Goal: Task Accomplishment & Management: Use online tool/utility

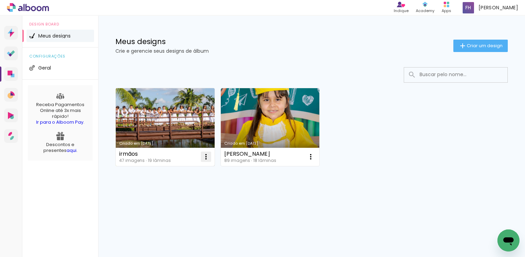
click at [204, 158] on iron-icon at bounding box center [206, 157] width 8 height 8
click at [177, 172] on paper-item "Abrir" at bounding box center [178, 173] width 69 height 14
click at [207, 156] on iron-icon at bounding box center [206, 157] width 8 height 8
click at [161, 173] on span "Abrir" at bounding box center [165, 173] width 11 height 5
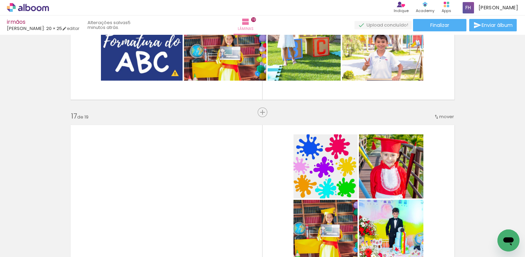
scroll to position [2738, 0]
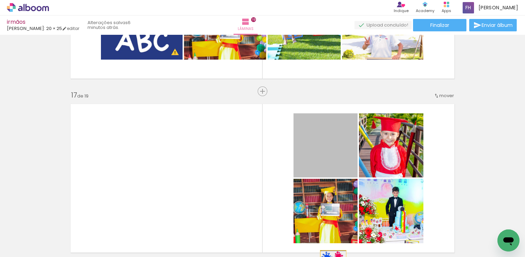
drag, startPoint x: 334, startPoint y: 141, endPoint x: 331, endPoint y: 253, distance: 111.7
click at [330, 257] on html "link( href="../../bower_components/polymer/polymer.html" rel="import" ) picture…" at bounding box center [262, 128] width 525 height 257
drag, startPoint x: 335, startPoint y: 151, endPoint x: 332, endPoint y: 259, distance: 108.2
click at [332, 257] on html "link( href="../../bower_components/polymer/polymer.html" rel="import" ) picture…" at bounding box center [262, 128] width 525 height 257
drag, startPoint x: 335, startPoint y: 148, endPoint x: 350, endPoint y: 270, distance: 122.9
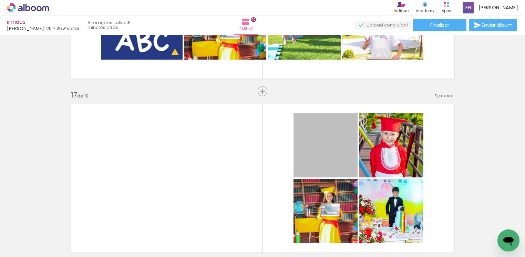
click at [350, 257] on html "link( href="../../bower_components/polymer/polymer.html" rel="import" ) picture…" at bounding box center [262, 128] width 525 height 257
drag, startPoint x: 341, startPoint y: 140, endPoint x: 346, endPoint y: 254, distance: 113.8
click at [346, 254] on quentale-workspace at bounding box center [262, 128] width 525 height 257
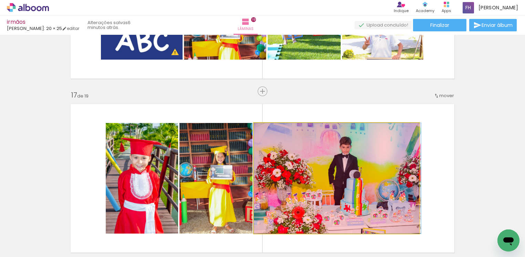
drag, startPoint x: 352, startPoint y: 164, endPoint x: 359, endPoint y: 229, distance: 65.8
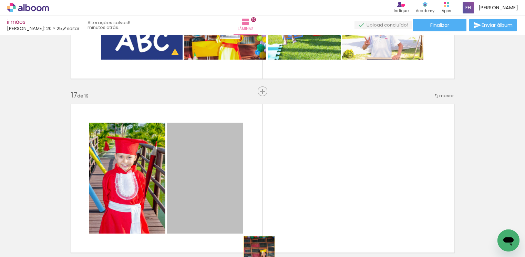
drag, startPoint x: 230, startPoint y: 162, endPoint x: 257, endPoint y: 246, distance: 87.8
click at [255, 257] on html "link( href="../../bower_components/polymer/polymer.html" rel="import" ) picture…" at bounding box center [262, 128] width 525 height 257
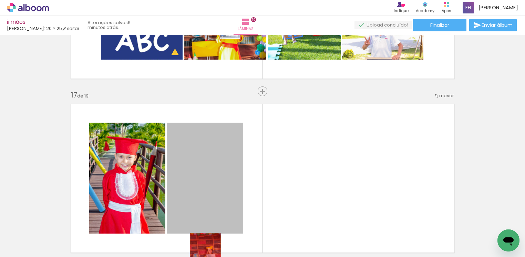
drag, startPoint x: 196, startPoint y: 164, endPoint x: 202, endPoint y: 255, distance: 91.1
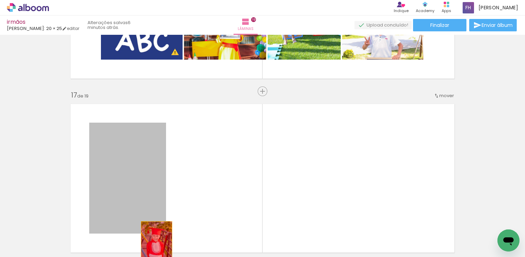
drag, startPoint x: 131, startPoint y: 152, endPoint x: 154, endPoint y: 243, distance: 93.2
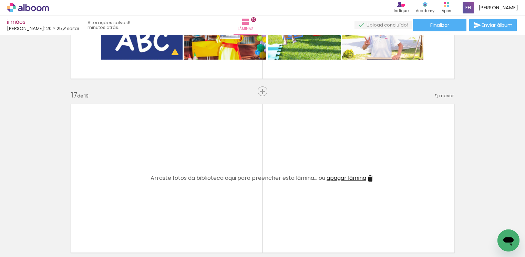
click at [359, 179] on span "apagar lâmina" at bounding box center [347, 178] width 40 height 8
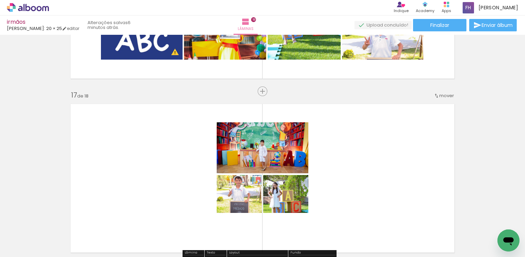
scroll to position [2790, 0]
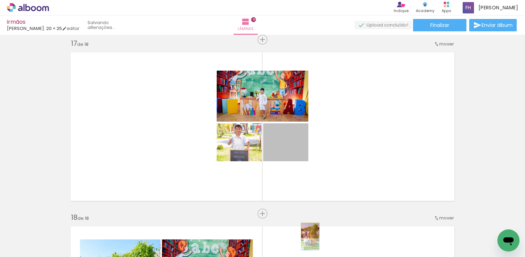
drag, startPoint x: 292, startPoint y: 136, endPoint x: 306, endPoint y: 230, distance: 95.4
click at [306, 230] on quentale-workspace at bounding box center [262, 128] width 525 height 257
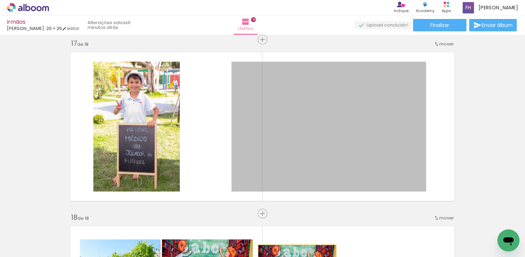
drag, startPoint x: 290, startPoint y: 112, endPoint x: 293, endPoint y: 270, distance: 158.8
click at [293, 257] on html "link( href="../../bower_components/polymer/polymer.html" rel="import" ) picture…" at bounding box center [262, 128] width 525 height 257
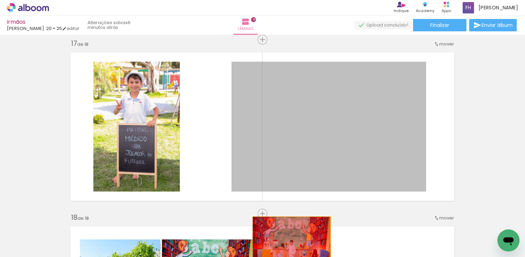
drag, startPoint x: 285, startPoint y: 120, endPoint x: 288, endPoint y: 242, distance: 122.3
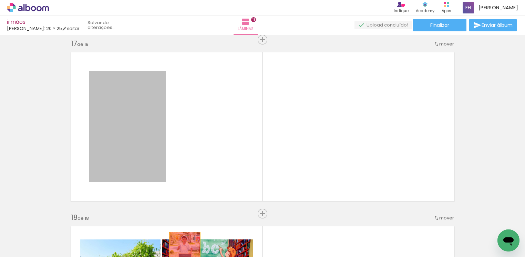
drag, startPoint x: 152, startPoint y: 143, endPoint x: 181, endPoint y: 254, distance: 114.2
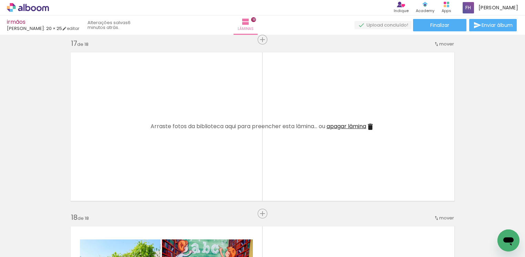
click at [350, 126] on span "apagar lâmina" at bounding box center [347, 126] width 40 height 8
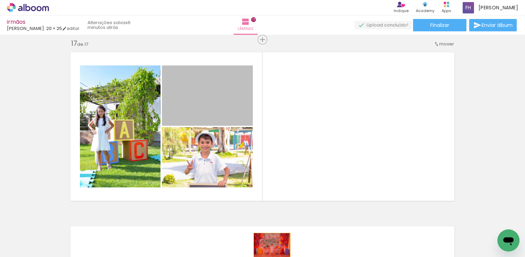
drag, startPoint x: 244, startPoint y: 108, endPoint x: 268, endPoint y: 245, distance: 138.6
click at [268, 245] on quentale-workspace at bounding box center [262, 128] width 525 height 257
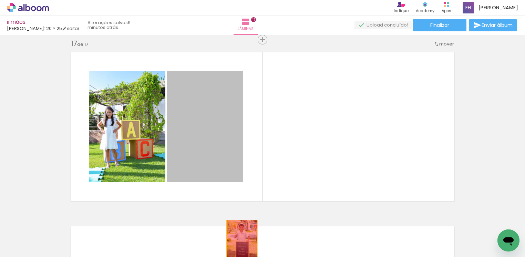
drag, startPoint x: 214, startPoint y: 137, endPoint x: 238, endPoint y: 242, distance: 107.9
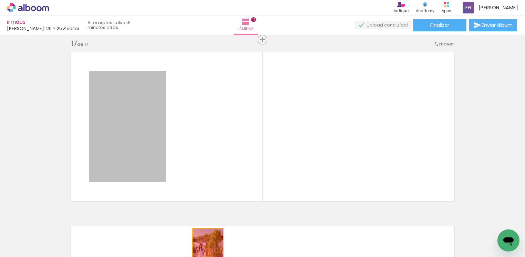
drag, startPoint x: 147, startPoint y: 132, endPoint x: 205, endPoint y: 257, distance: 137.8
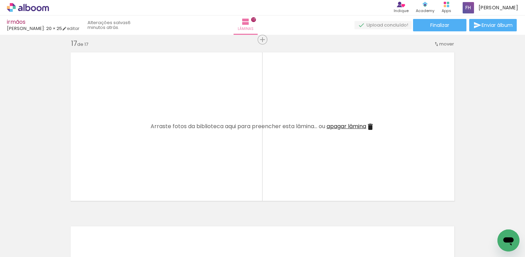
click at [330, 128] on span "apagar lâmina" at bounding box center [347, 126] width 40 height 8
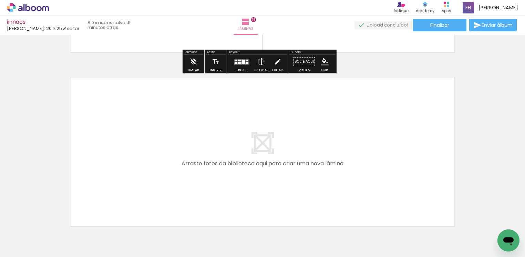
scroll to position [2771, 0]
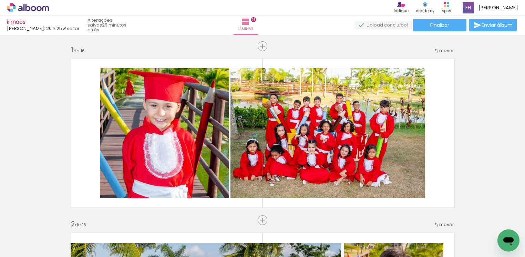
scroll to position [2771, 0]
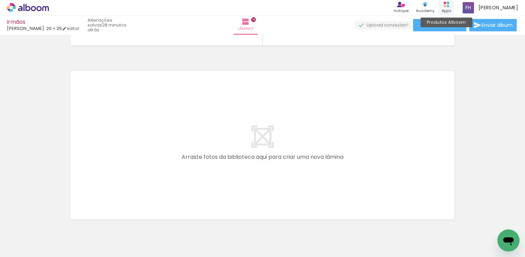
click at [446, 6] on rect at bounding box center [445, 6] width 2 height 2
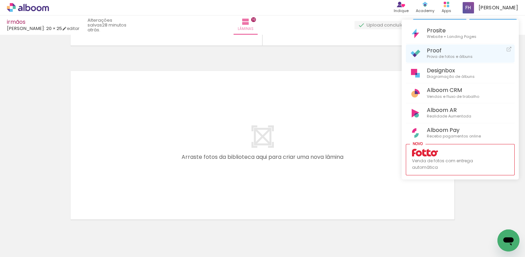
click at [438, 56] on span "Prova de fotos e álbuns" at bounding box center [450, 57] width 46 height 6
